Goal: Task Accomplishment & Management: Use online tool/utility

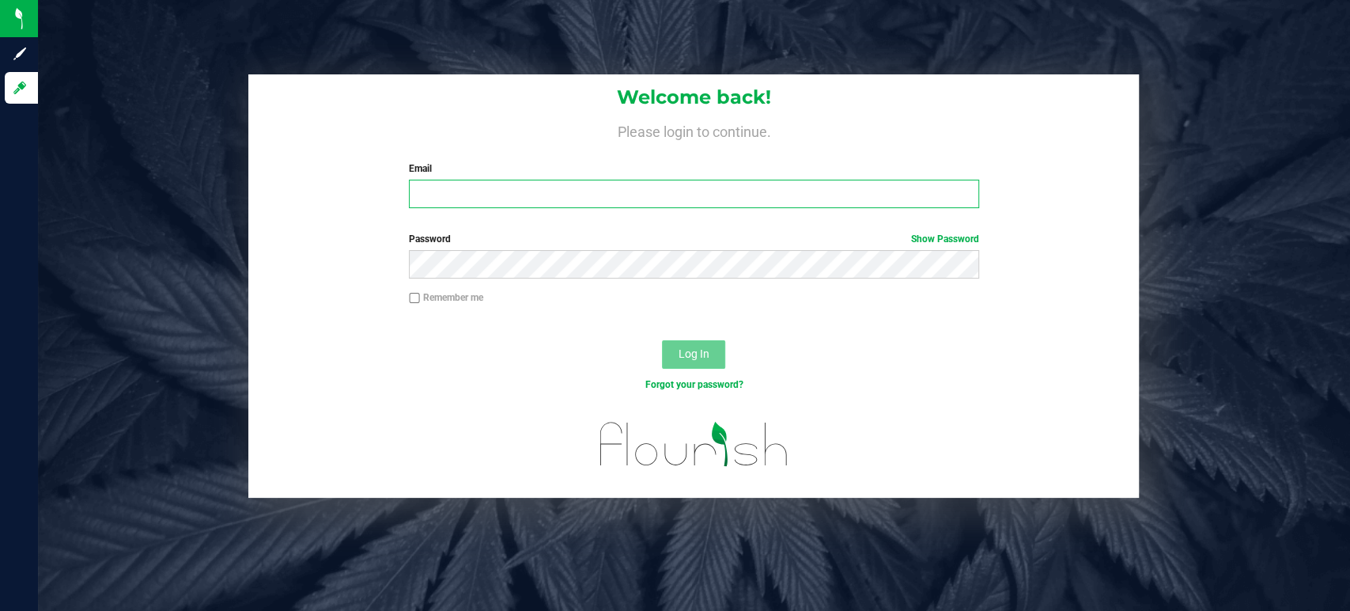
type input "[EMAIL_ADDRESS][DOMAIN_NAME]"
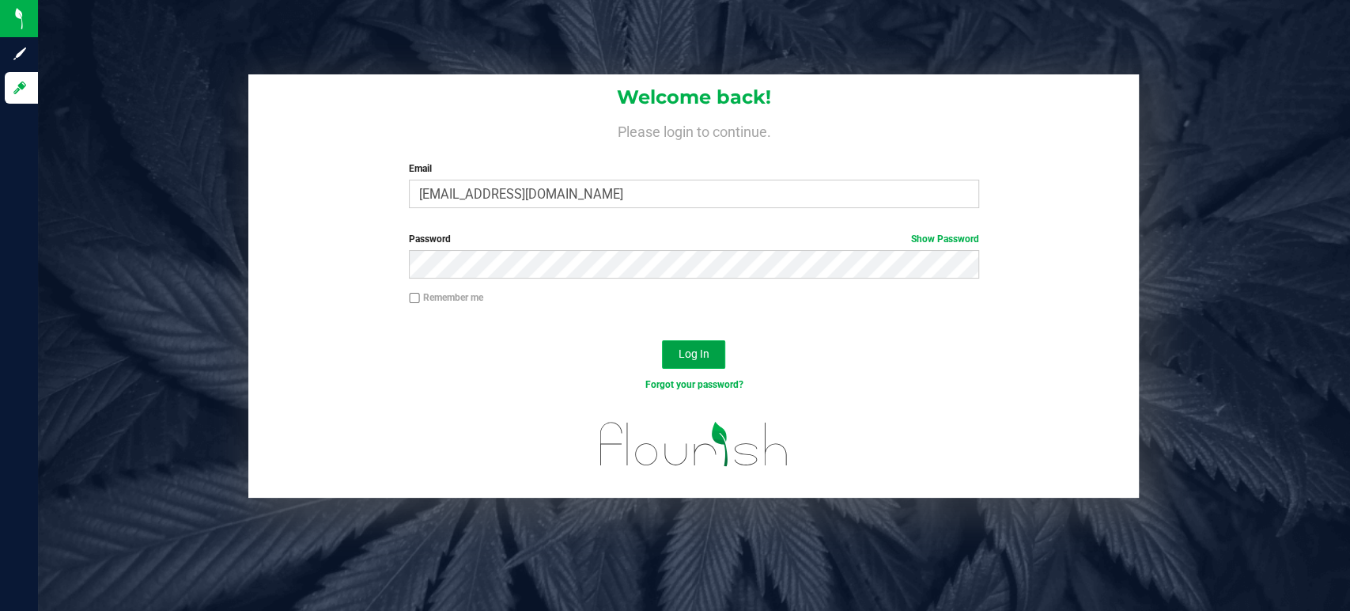
click at [686, 347] on span "Log In" at bounding box center [694, 353] width 31 height 13
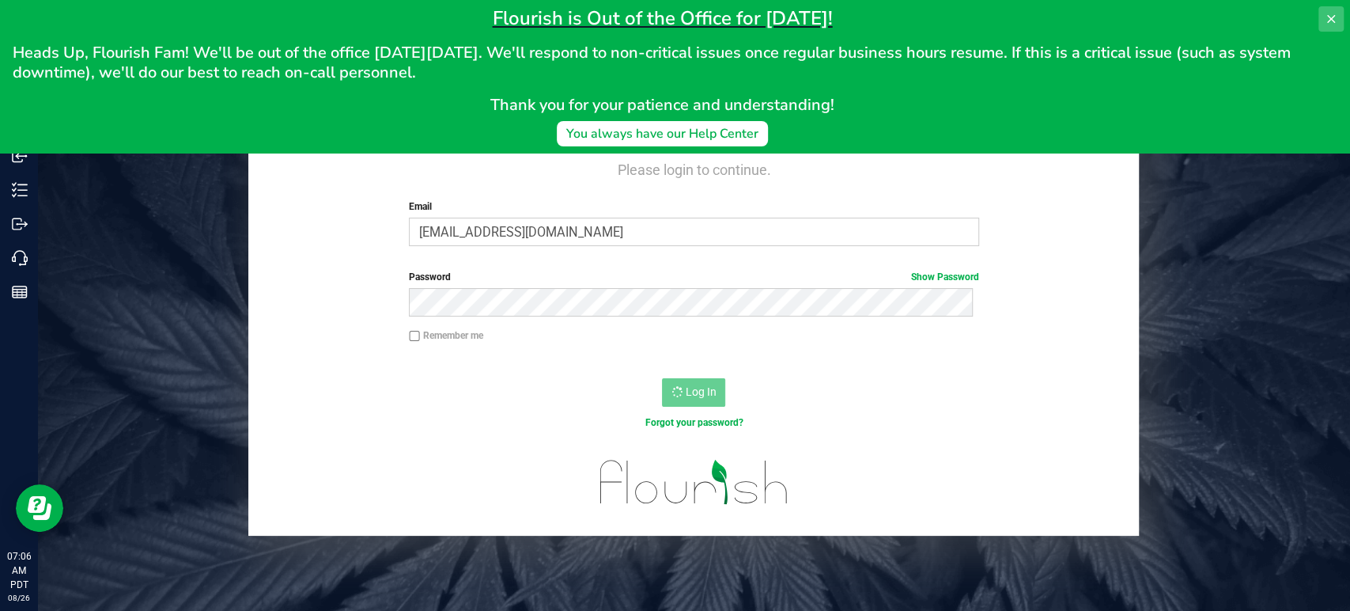
click at [1332, 9] on button at bounding box center [1331, 18] width 25 height 25
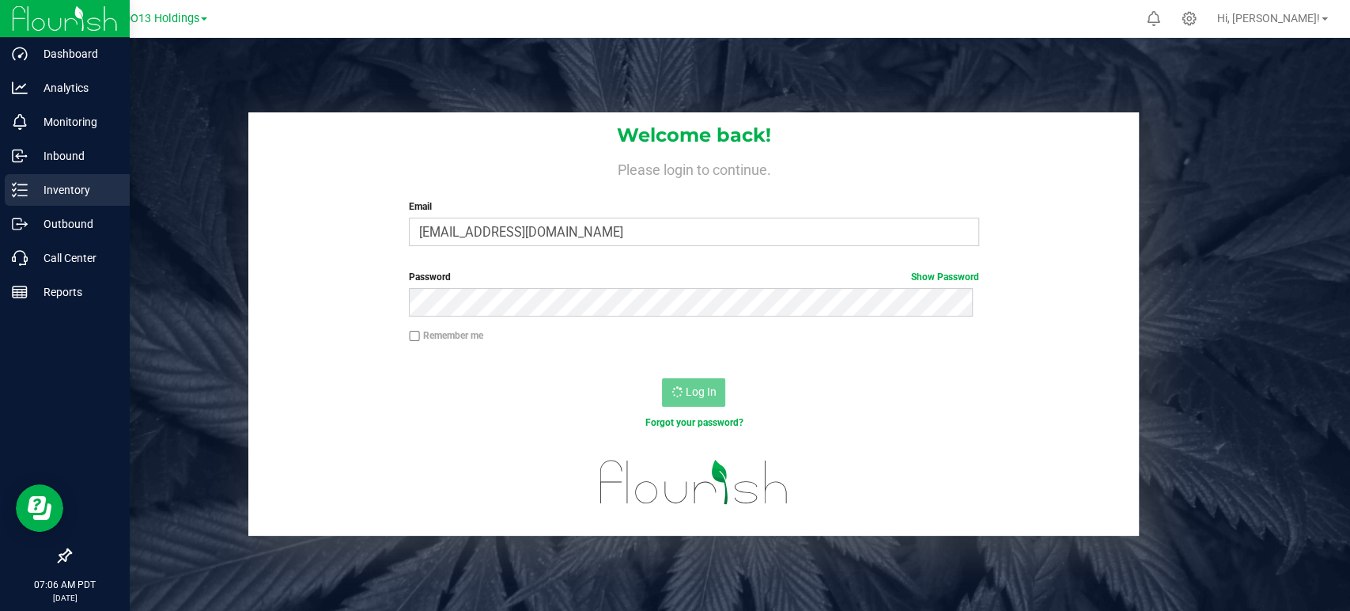
click at [22, 206] on link "Inventory" at bounding box center [65, 191] width 130 height 34
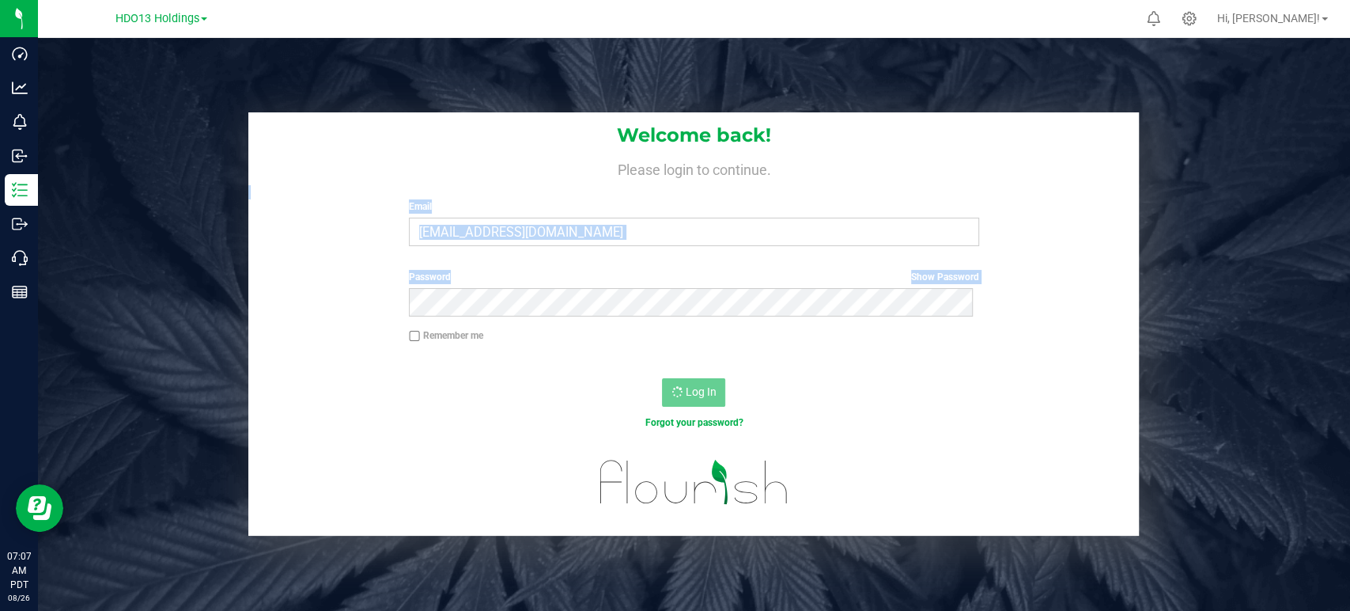
click at [740, 311] on form "Welcome back! Please login to continue. Email ncortez@intrepidcorporate.com Req…" at bounding box center [693, 324] width 867 height 424
click at [161, 170] on div "Welcome back! Please login to continue. Email ncortez@intrepidcorporate.com Req…" at bounding box center [694, 324] width 1336 height 424
click at [43, 187] on div "Welcome back! Please login to continue. Email ncortez@intrepidcorporate.com Req…" at bounding box center [694, 324] width 1336 height 424
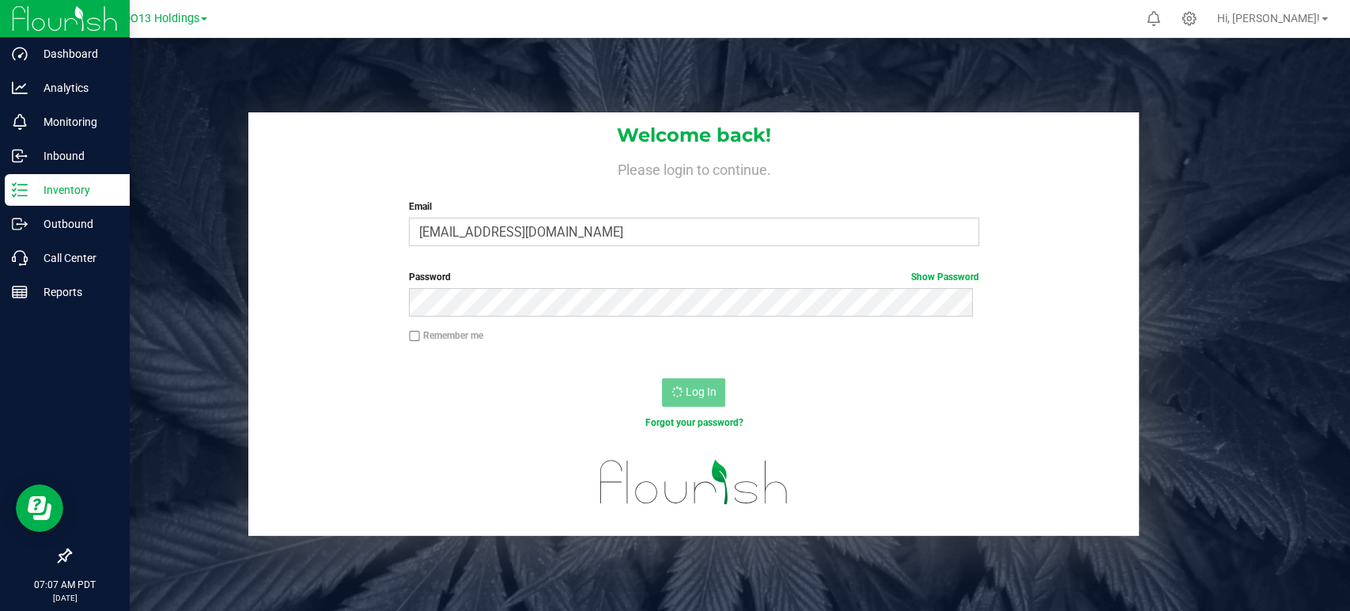
click at [25, 190] on line at bounding box center [22, 190] width 9 height 0
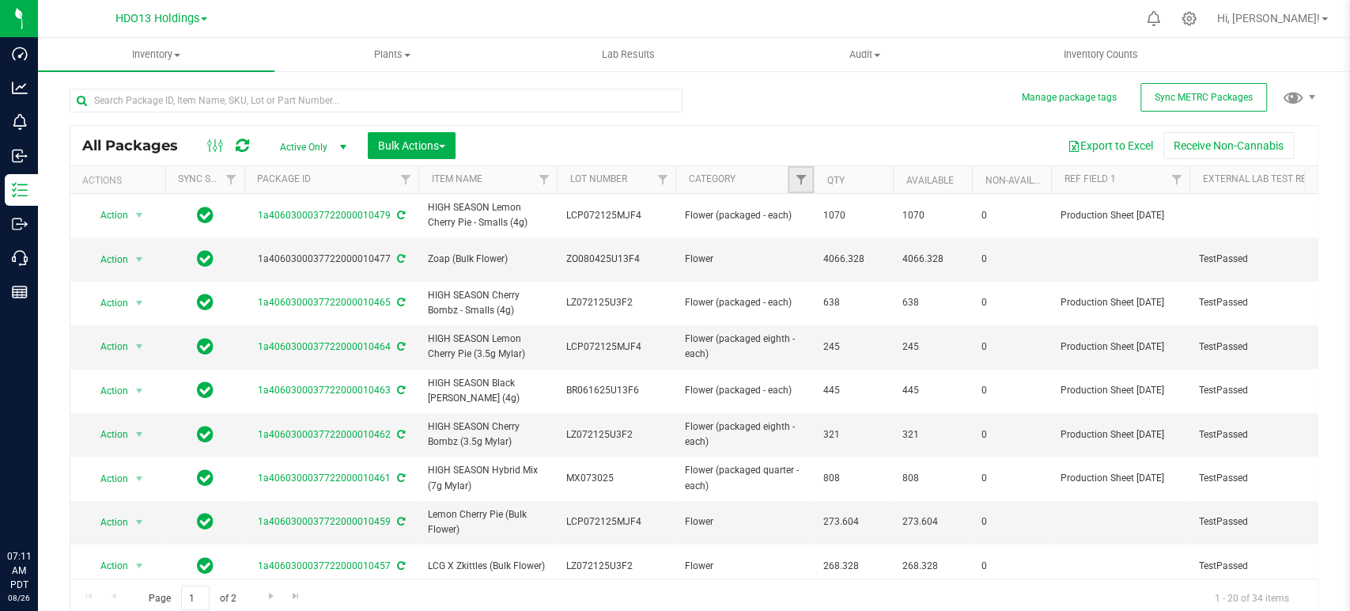
click at [804, 179] on span "Filter" at bounding box center [800, 179] width 13 height 13
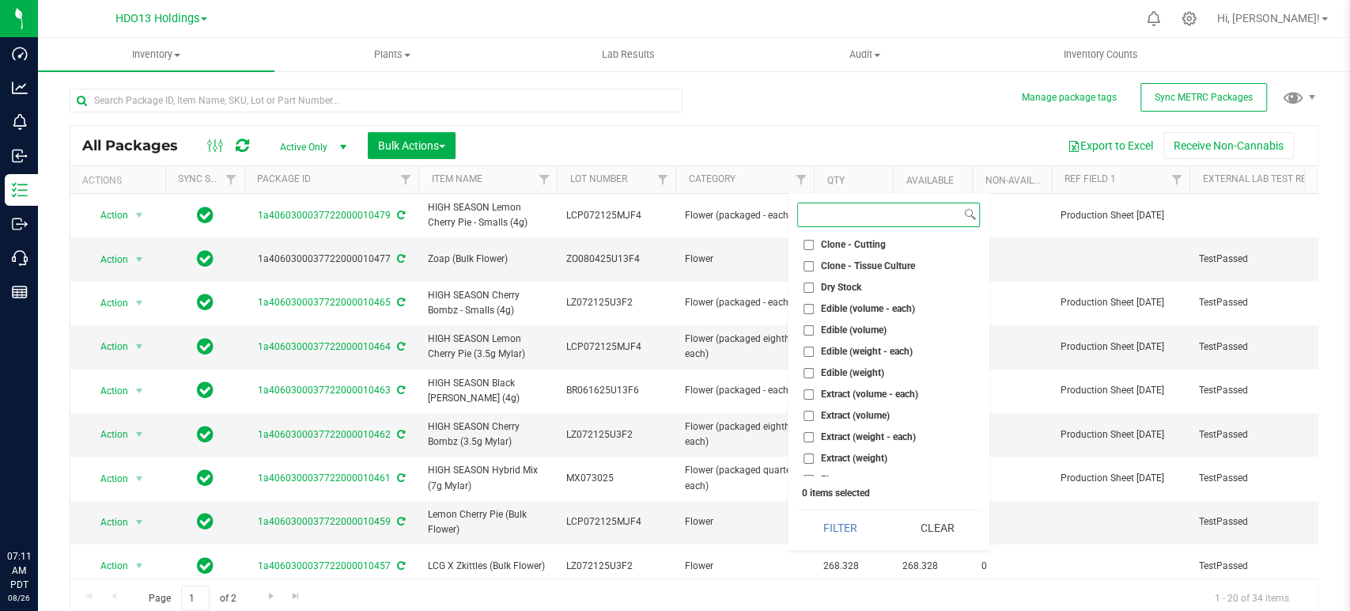
scroll to position [176, 0]
click at [849, 430] on span "Flower" at bounding box center [835, 433] width 28 height 9
click at [814, 430] on input "Flower" at bounding box center [809, 434] width 10 height 10
checkbox input "true"
click at [858, 460] on span "Flower (packaged - each)" at bounding box center [874, 455] width 106 height 9
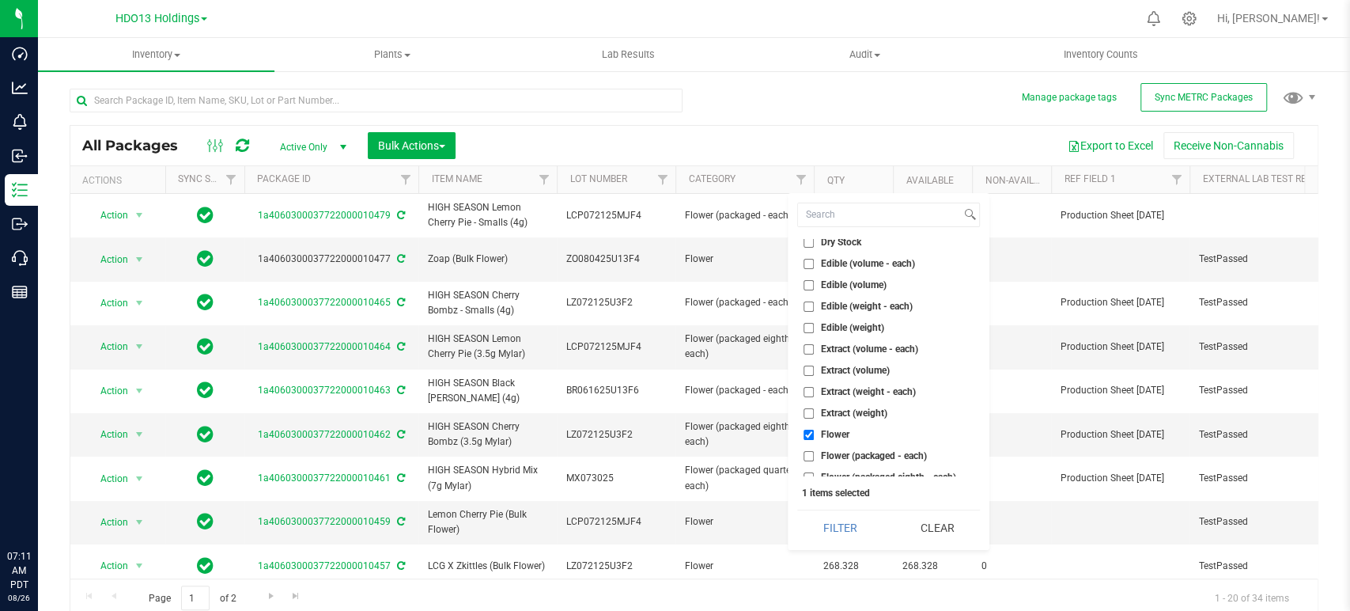
click at [814, 460] on input "Flower (packaged - each)" at bounding box center [809, 456] width 10 height 10
checkbox input "true"
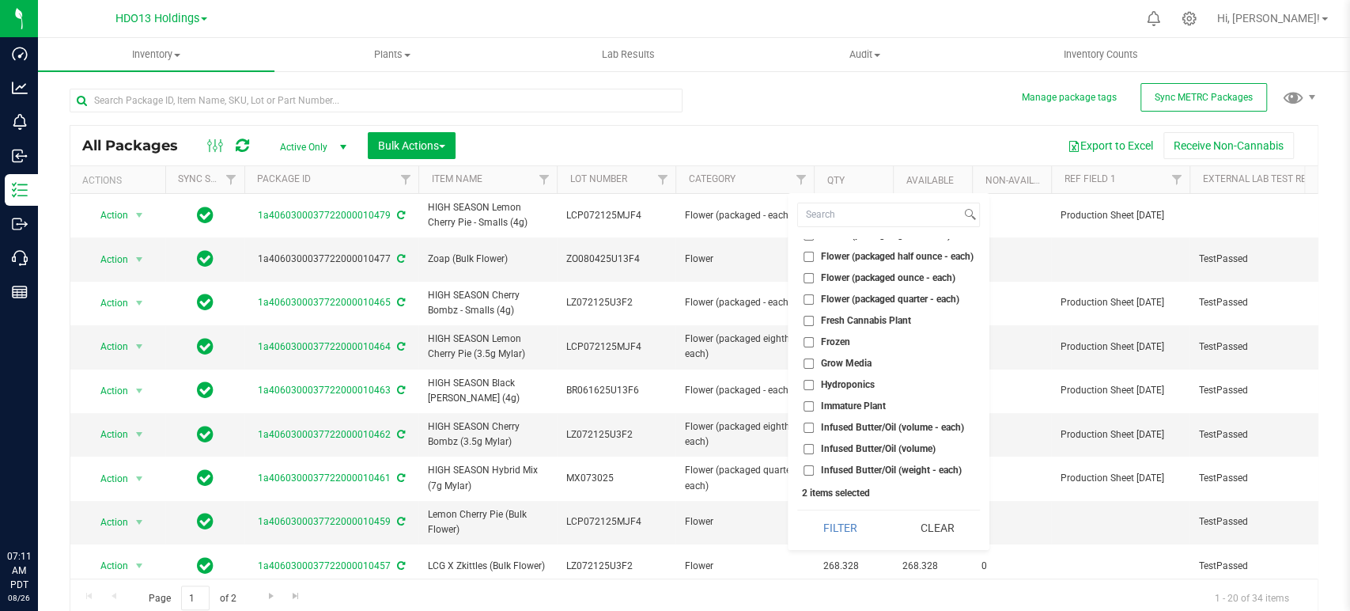
scroll to position [351, 0]
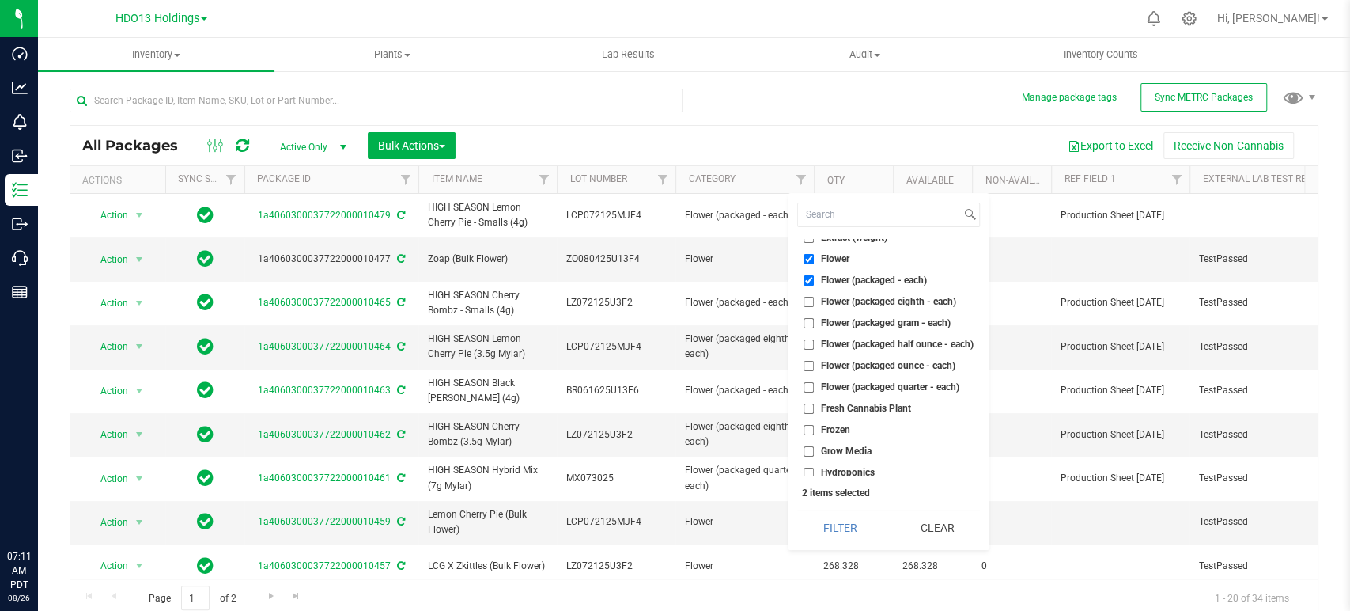
click at [846, 293] on li "Flower (packaged eighth - each)" at bounding box center [888, 301] width 183 height 17
click at [860, 332] on ul "Select All By-product (volume) By-product (weight) Capsule (weight - each) Caps…" at bounding box center [888, 357] width 183 height 237
click at [860, 327] on li "Flower (packaged gram - each)" at bounding box center [888, 323] width 183 height 17
click at [864, 302] on span "Flower (packaged eighth - each)" at bounding box center [888, 301] width 135 height 9
click at [814, 302] on input "Flower (packaged eighth - each)" at bounding box center [809, 302] width 10 height 10
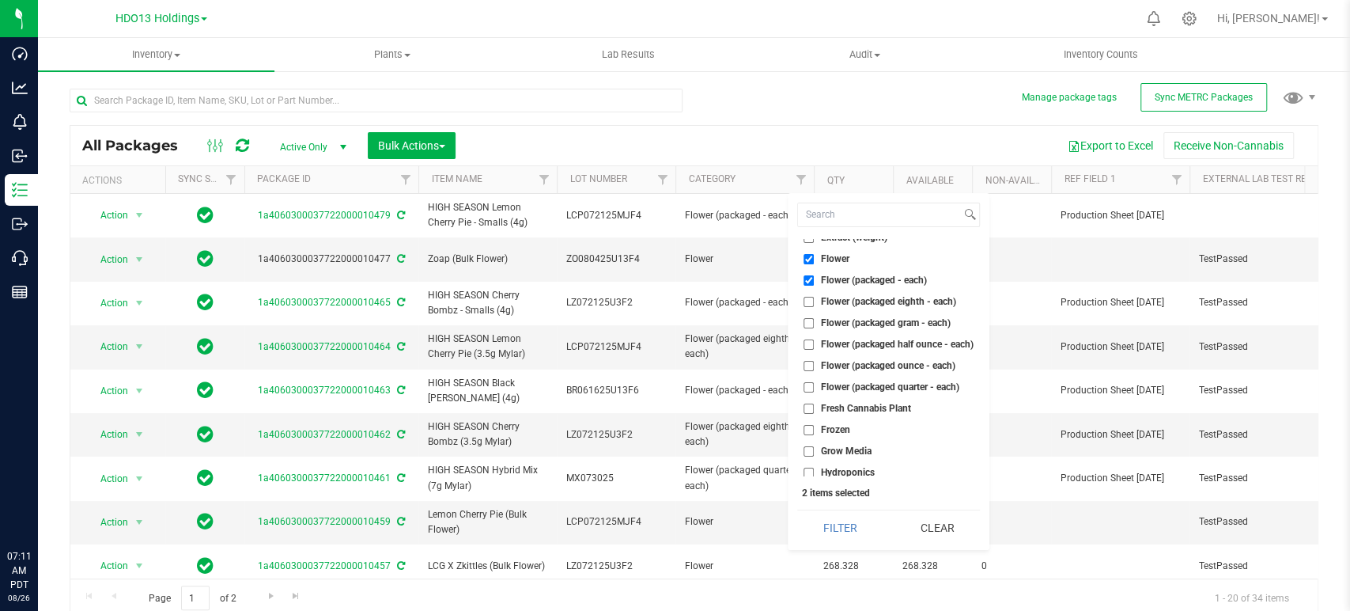
checkbox input "true"
click at [858, 329] on li "Flower (packaged gram - each)" at bounding box center [888, 323] width 183 height 17
click at [857, 321] on span "Flower (packaged gram - each)" at bounding box center [886, 322] width 130 height 9
click at [814, 321] on input "Flower (packaged gram - each)" at bounding box center [809, 323] width 10 height 10
checkbox input "true"
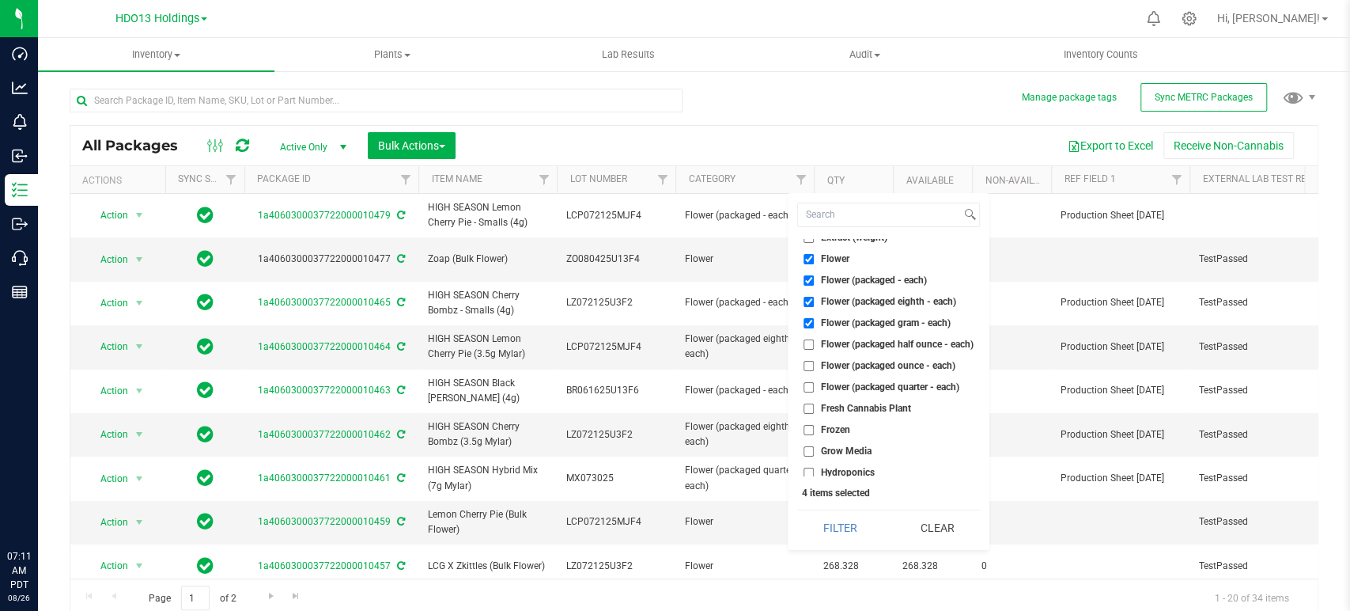
click at [857, 334] on ul "Select All By-product (volume) By-product (weight) Capsule (weight - each) Caps…" at bounding box center [888, 357] width 183 height 237
click at [857, 348] on span "Flower (packaged half ounce - each)" at bounding box center [897, 343] width 153 height 9
click at [814, 348] on input "Flower (packaged half ounce - each)" at bounding box center [809, 344] width 10 height 10
checkbox input "true"
click at [854, 363] on span "Flower (packaged ounce - each)" at bounding box center [888, 365] width 134 height 9
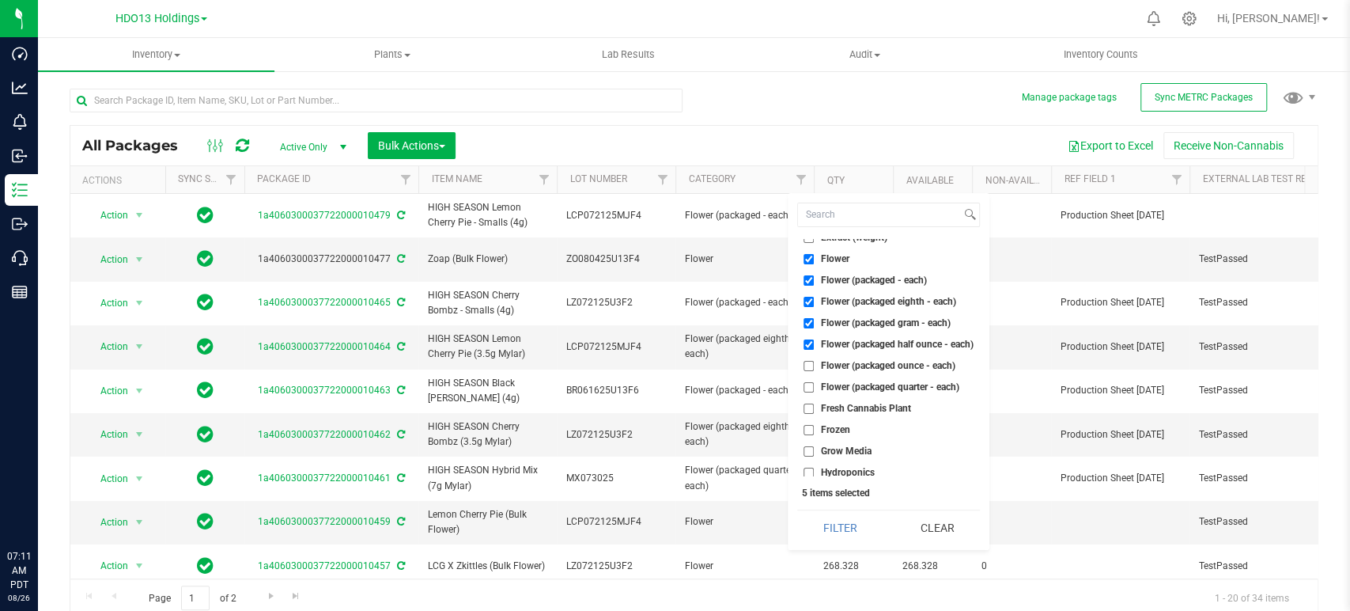
click at [814, 363] on input "Flower (packaged ounce - each)" at bounding box center [809, 366] width 10 height 10
checkbox input "true"
click at [853, 387] on span "Flower (packaged quarter - each)" at bounding box center [890, 386] width 138 height 9
click at [814, 387] on input "Flower (packaged quarter - each)" at bounding box center [809, 387] width 10 height 10
checkbox input "true"
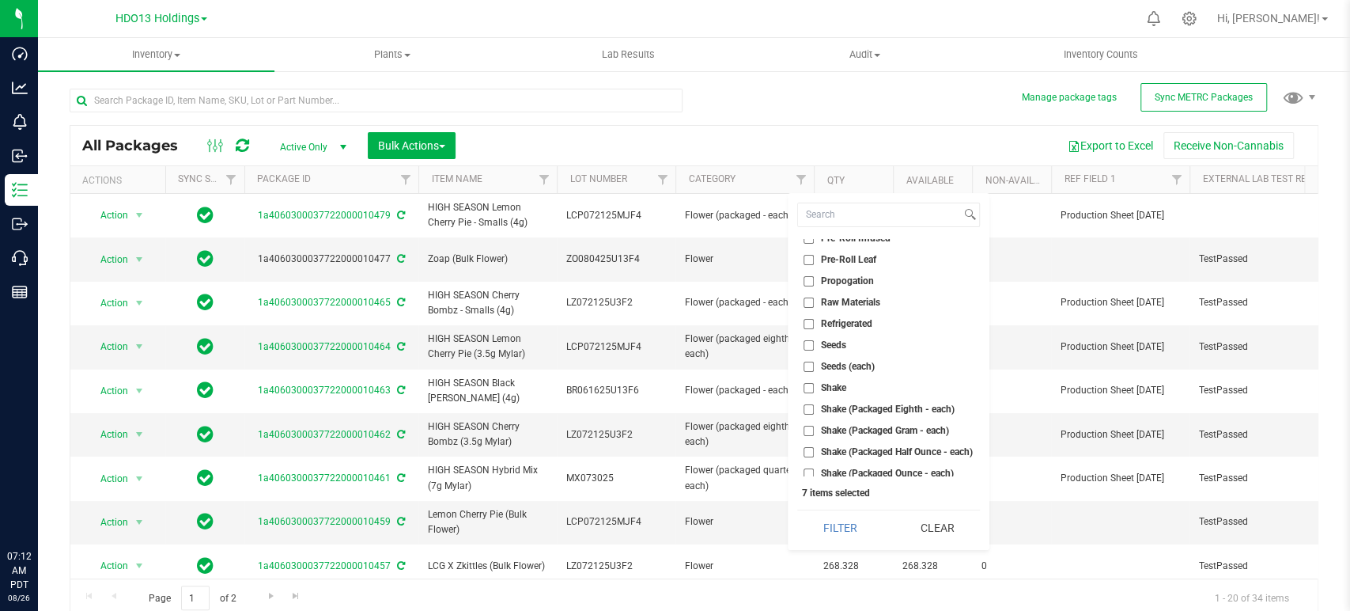
scroll to position [965, 0]
click at [868, 233] on div "Select All By-product (volume) By-product (weight) Capsule (weight - each) Caps…" at bounding box center [889, 371] width 202 height 357
click at [868, 239] on span "Pre-Roll Flower" at bounding box center [854, 242] width 66 height 9
click at [814, 239] on input "Pre-Roll Flower" at bounding box center [809, 243] width 10 height 10
checkbox input "true"
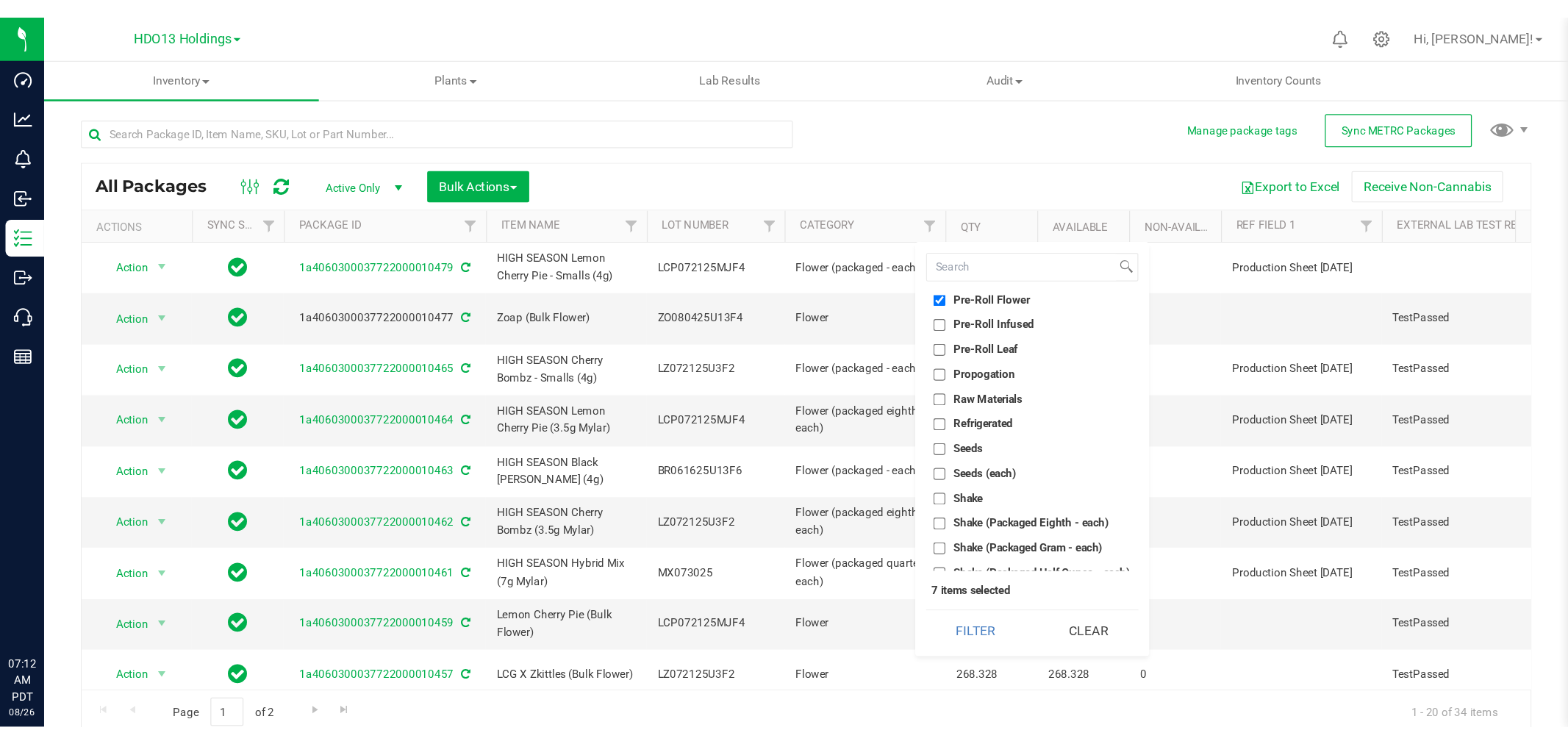
scroll to position [896, 0]
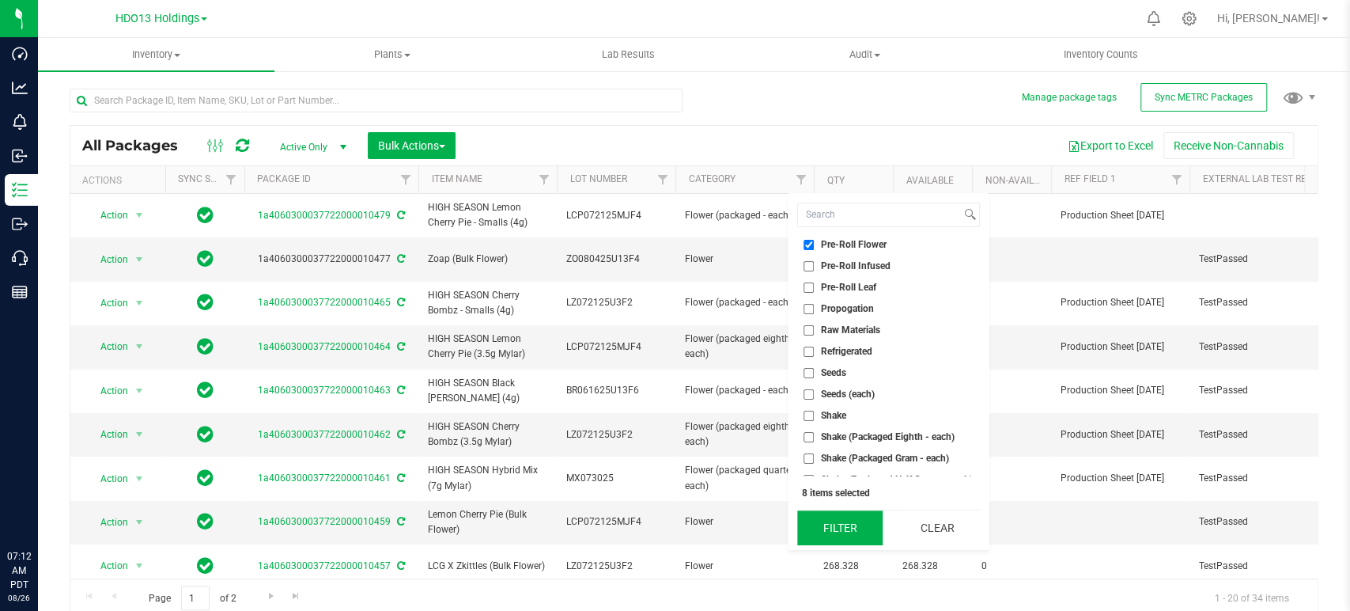
click at [861, 522] on button "Filter" at bounding box center [839, 527] width 85 height 35
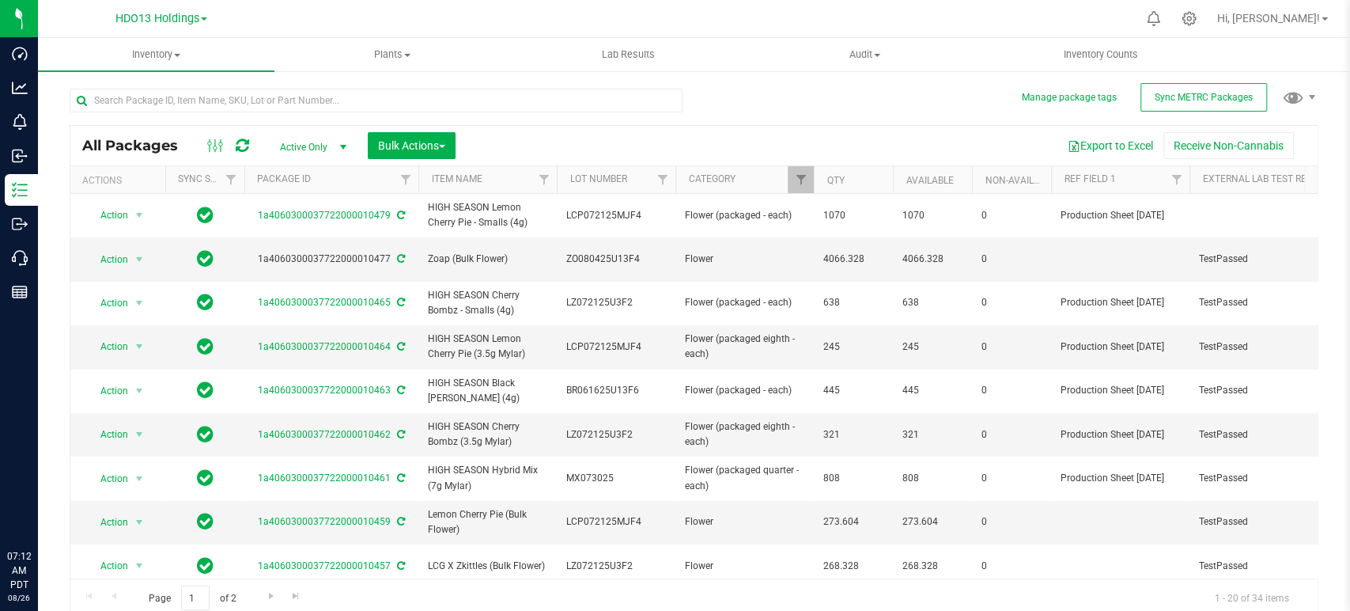
click at [763, 177] on th "Category" at bounding box center [744, 180] width 138 height 28
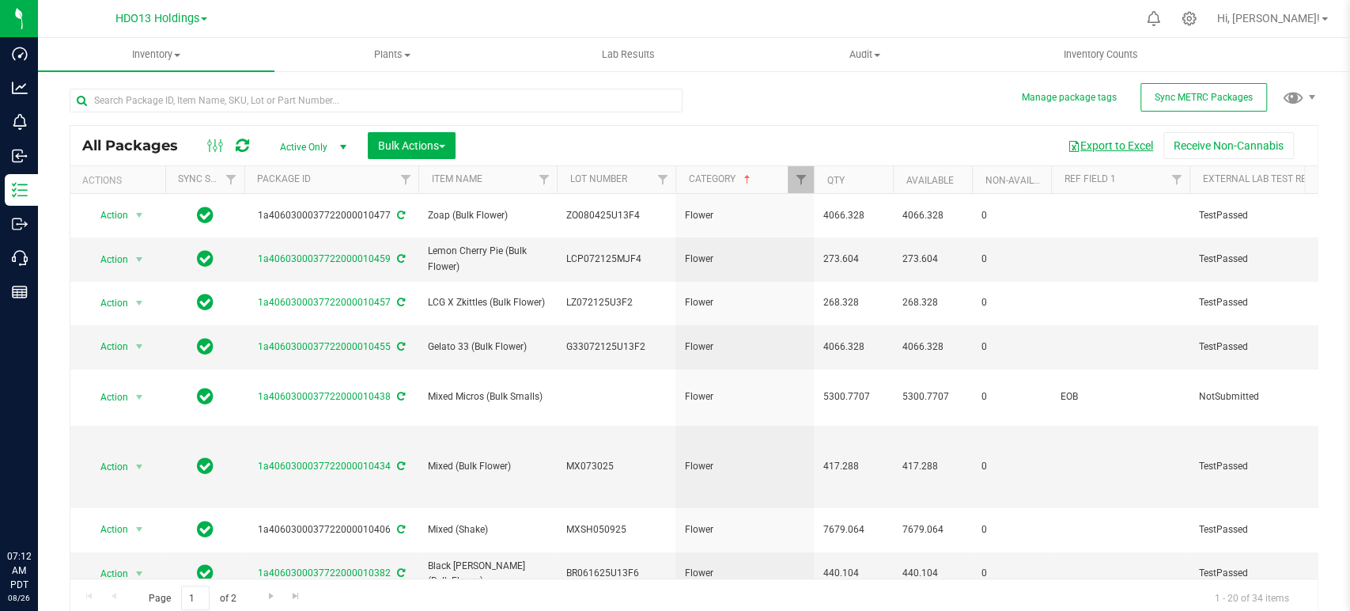
click at [1113, 144] on button "Export to Excel" at bounding box center [1110, 145] width 106 height 27
